Goal: Task Accomplishment & Management: Manage account settings

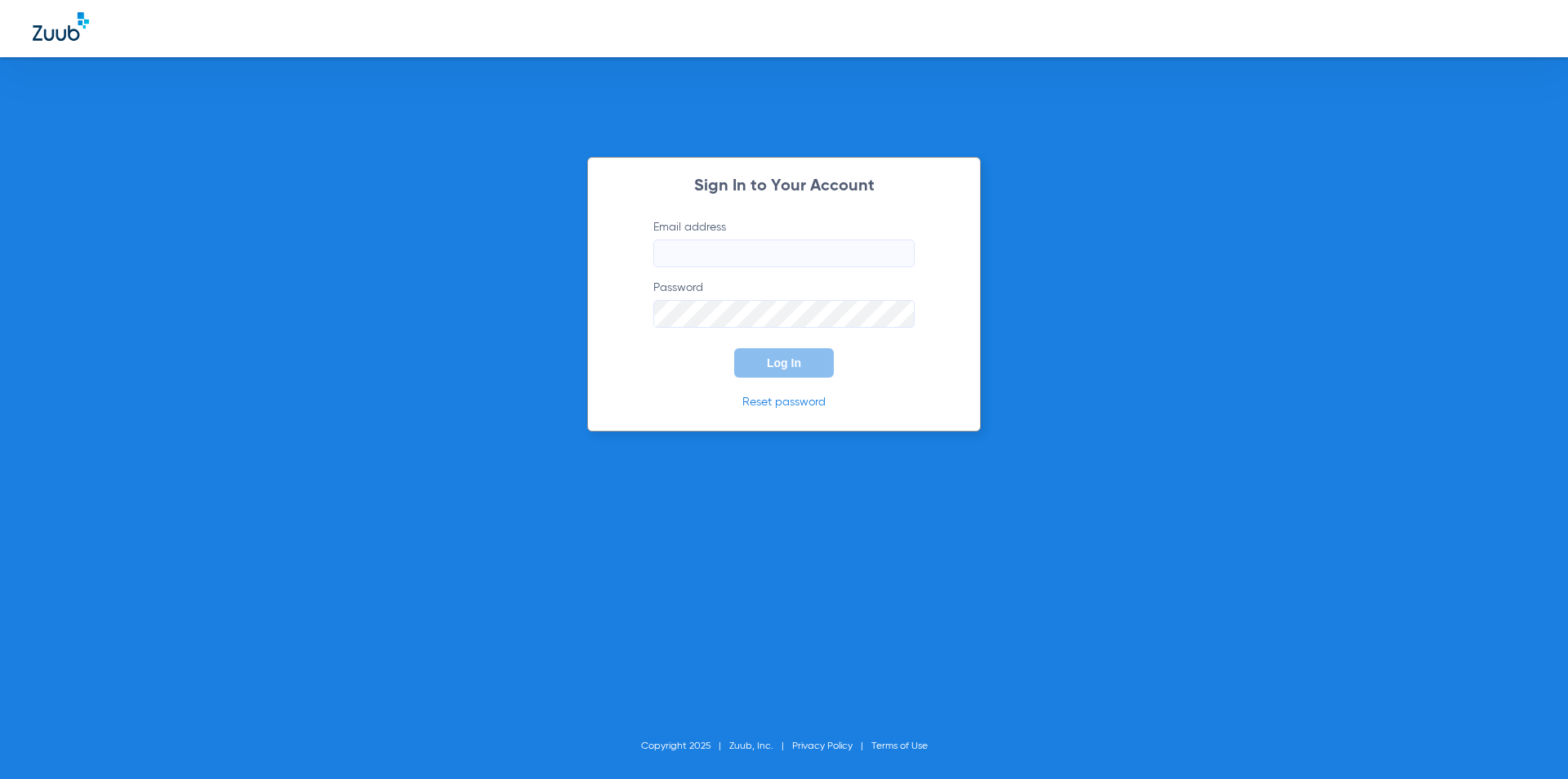
type input "[EMAIL_ADDRESS][DOMAIN_NAME]"
click at [765, 362] on button "Log In" at bounding box center [784, 363] width 100 height 30
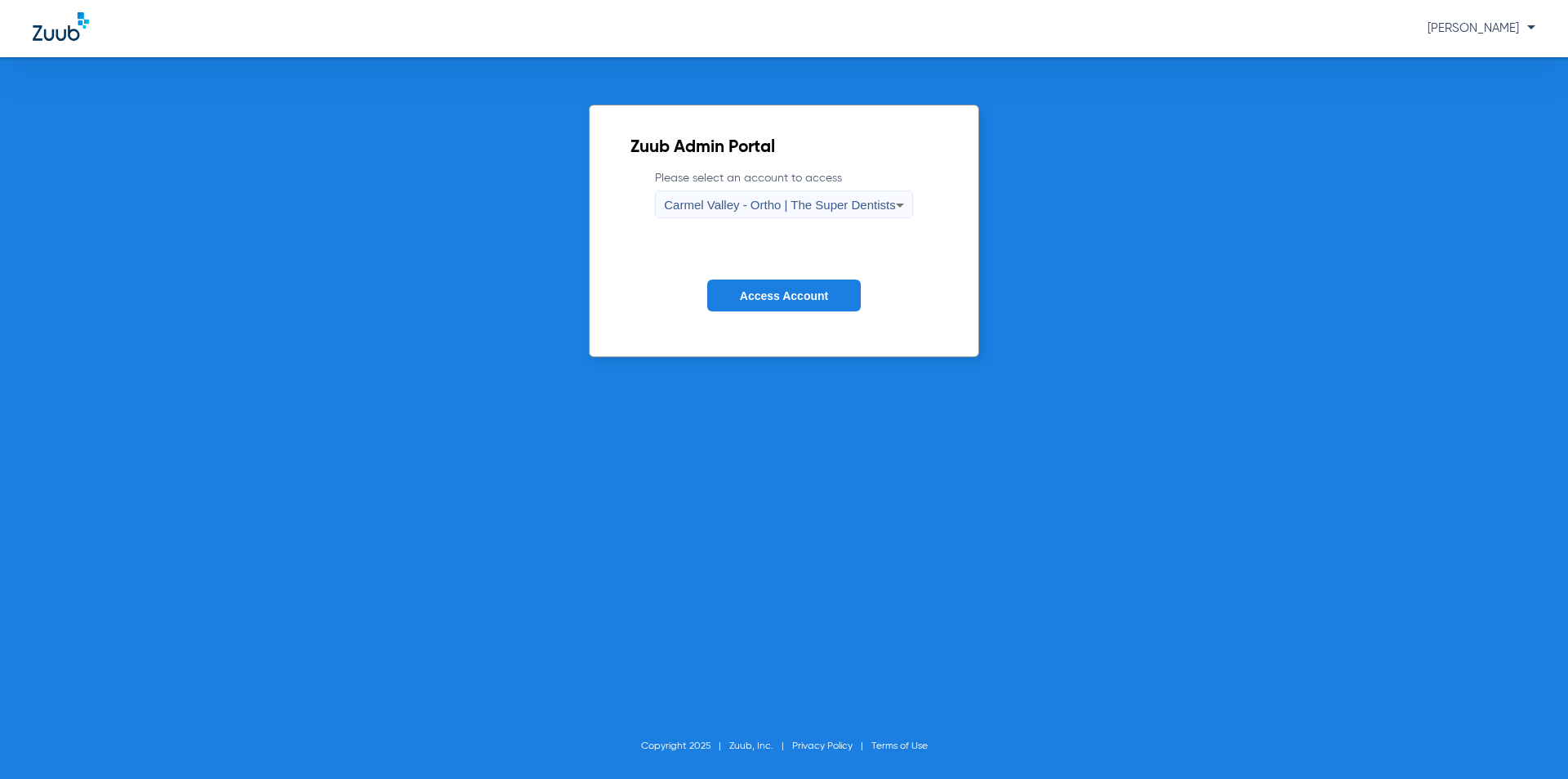
click at [800, 201] on span "Carmel Valley - Ortho | The Super Dentists" at bounding box center [780, 204] width 231 height 14
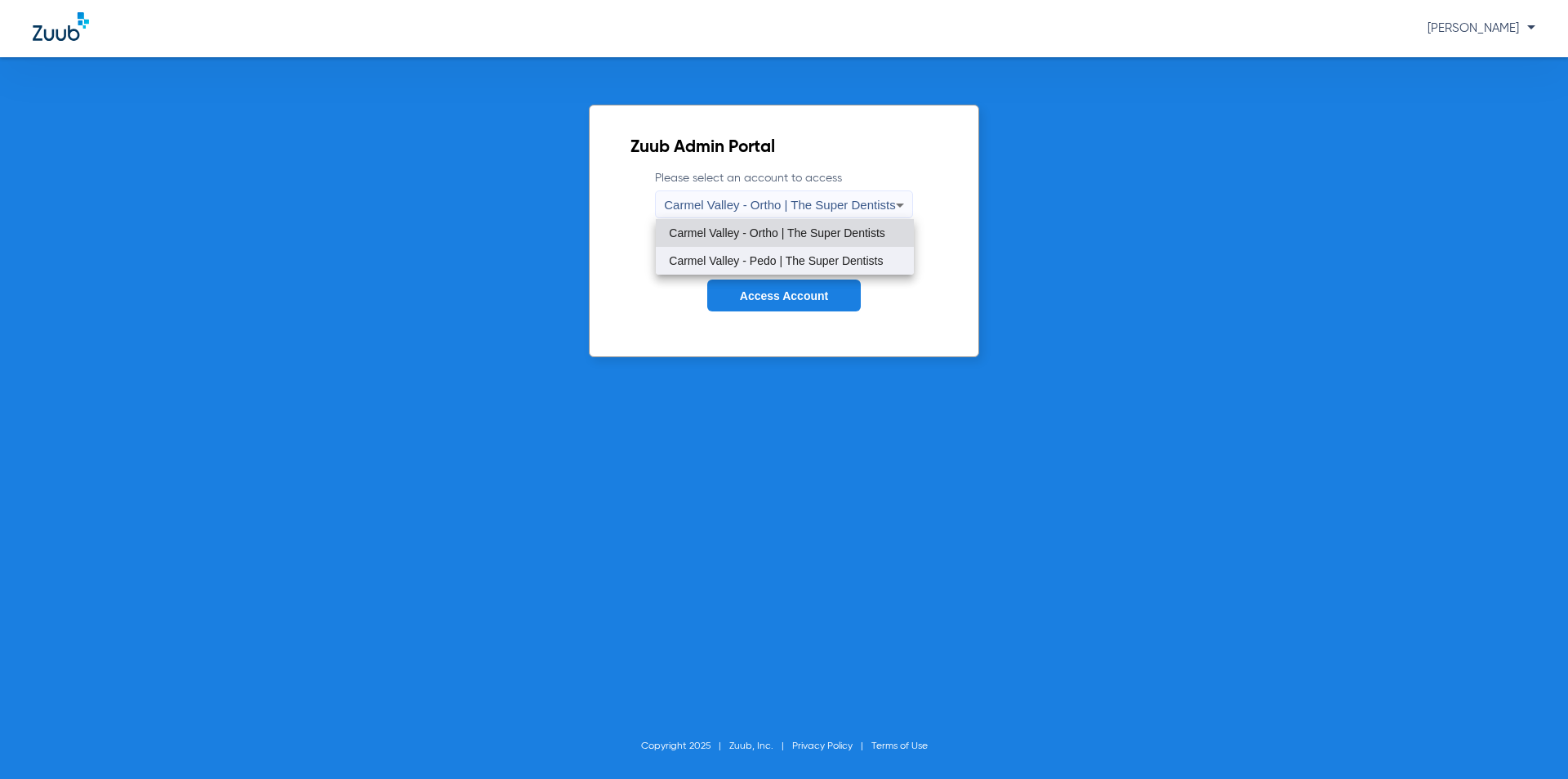
click at [799, 254] on mat-option "Carmel Valley - Pedo | The Super Dentists" at bounding box center [784, 261] width 258 height 28
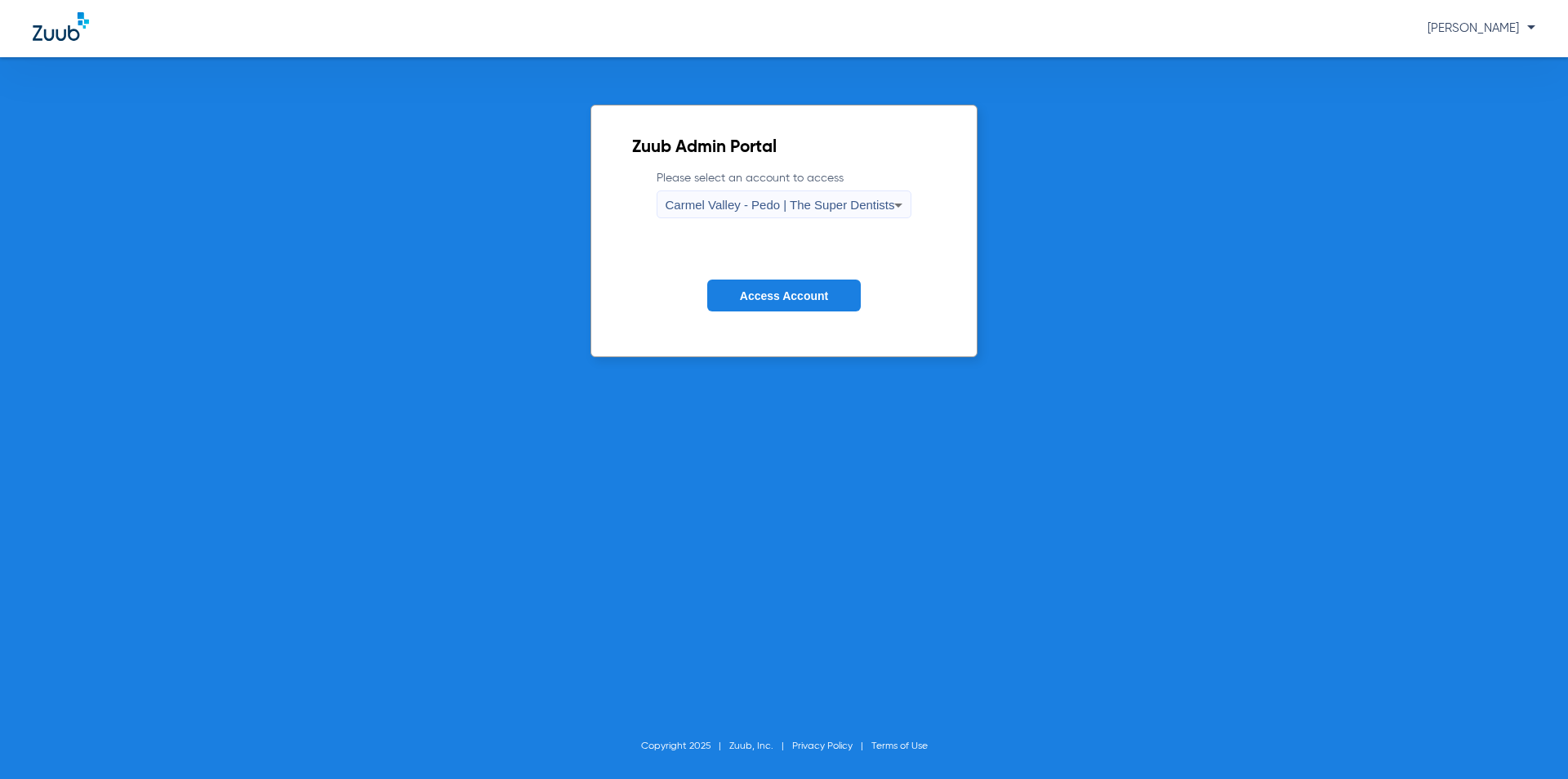
click at [786, 296] on span "Access Account" at bounding box center [784, 295] width 88 height 13
